Goal: Download file/media

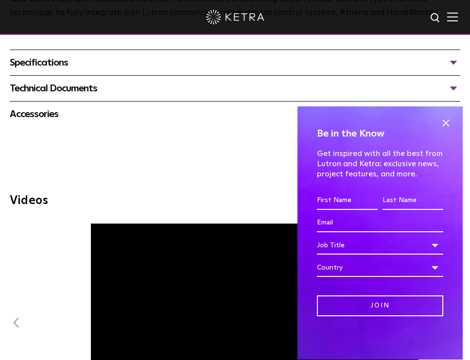
scroll to position [815, 0]
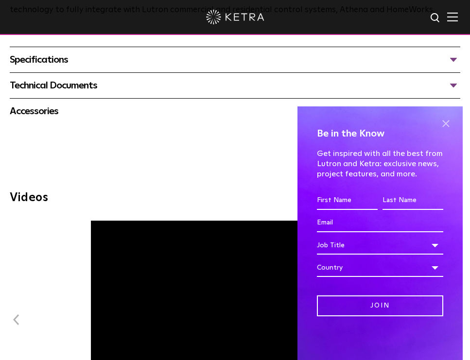
click at [445, 123] on span at bounding box center [445, 123] width 15 height 15
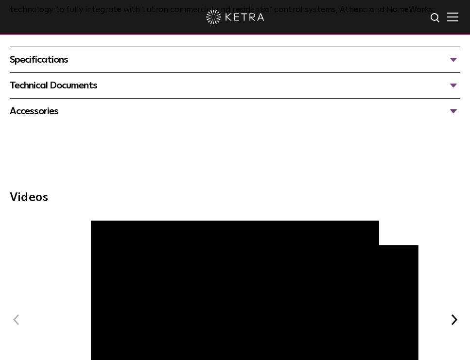
click at [122, 62] on div "Specifications" at bounding box center [235, 60] width 451 height 16
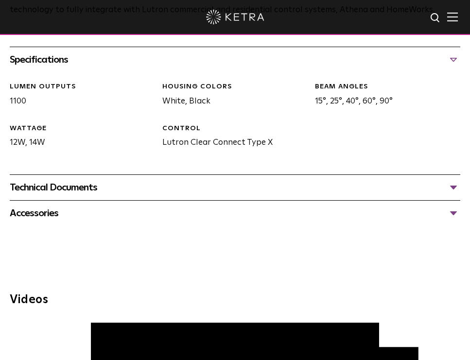
click at [142, 186] on div "Technical Documents" at bounding box center [235, 188] width 451 height 16
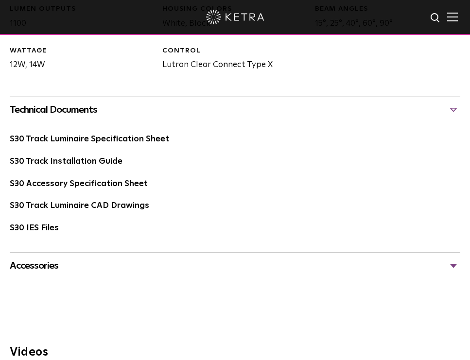
scroll to position [905, 0]
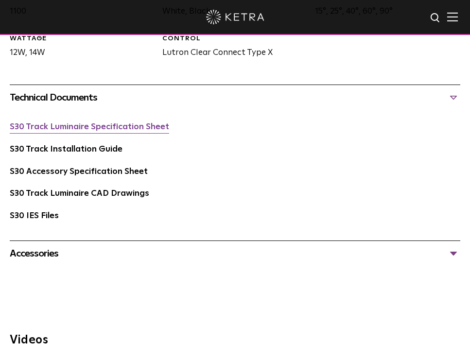
click at [110, 125] on link "S30 Track Luminaire Specification Sheet" at bounding box center [89, 127] width 159 height 8
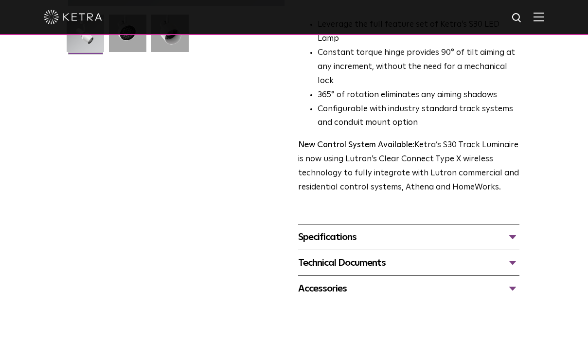
scroll to position [281, 0]
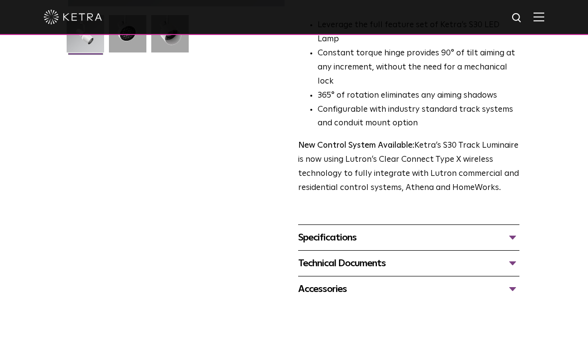
click at [383, 256] on div "Technical Documents" at bounding box center [408, 264] width 221 height 16
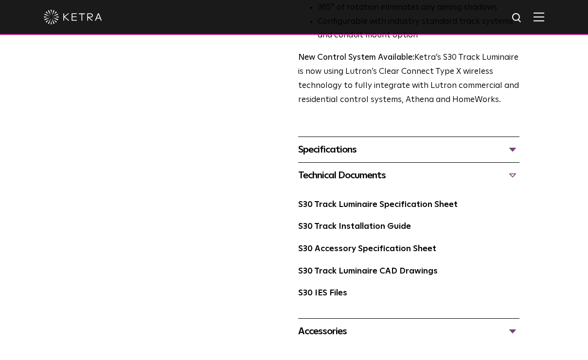
scroll to position [377, 0]
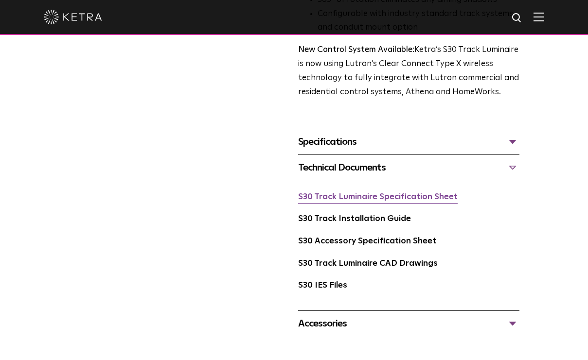
click at [383, 193] on link "S30 Track Luminaire Specification Sheet" at bounding box center [377, 197] width 159 height 8
